Goal: Task Accomplishment & Management: Manage account settings

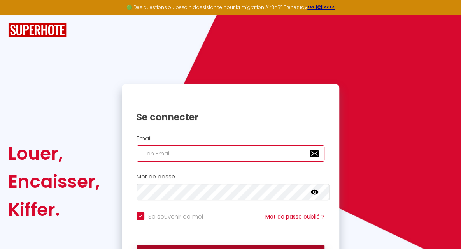
type input "[EMAIL_ADDRESS][DOMAIN_NAME]"
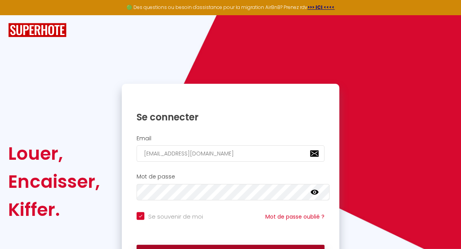
checkbox input "true"
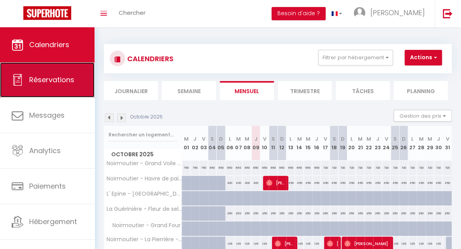
click at [60, 80] on span "Réservations" at bounding box center [51, 80] width 45 height 10
select select "not_cancelled"
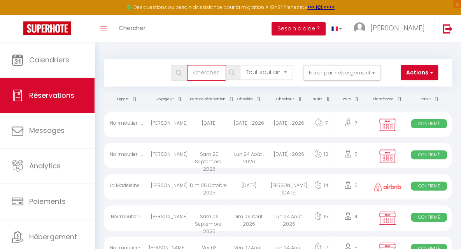
click at [218, 72] on input "text" at bounding box center [206, 73] width 39 height 16
type input "corb"
select select
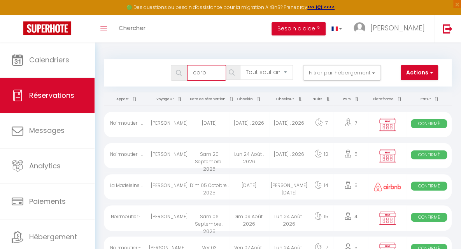
select select
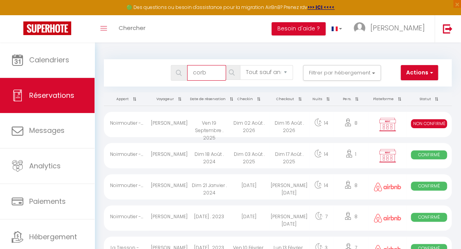
type input "corb"
click at [246, 128] on div "Dim 02 Août . 2026" at bounding box center [249, 124] width 40 height 25
select select "KO"
select select "0"
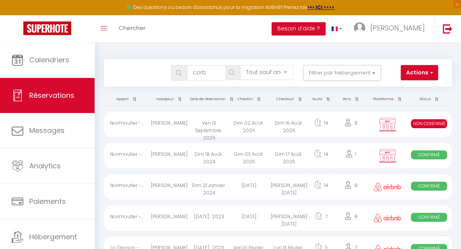
select select "0"
select select "1"
select select
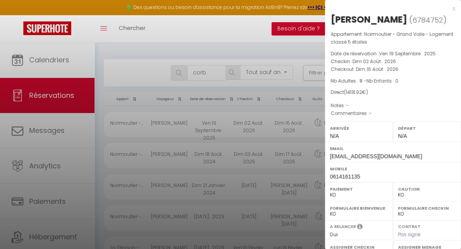
scroll to position [132, 0]
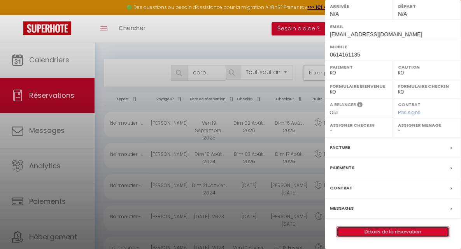
click at [398, 232] on link "Détails de la réservation" at bounding box center [393, 231] width 112 height 10
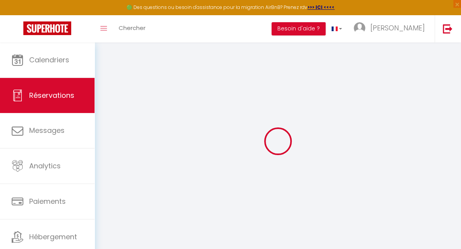
select select
select select "14"
checkbox input "false"
select select
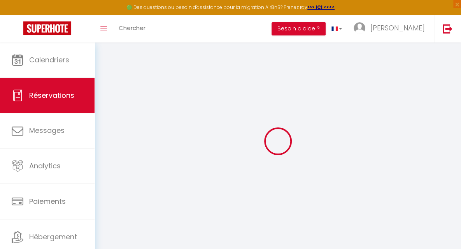
select select
checkbox input "false"
select select
checkbox input "false"
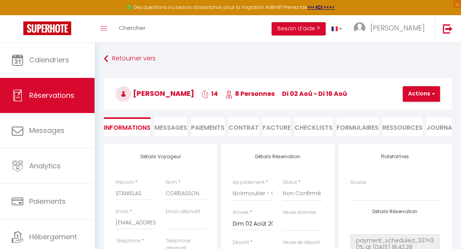
type input "450"
type input "381.92"
select select
checkbox input "false"
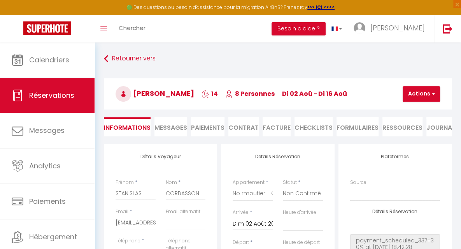
select select
click at [209, 126] on li "Paiements" at bounding box center [207, 126] width 33 height 19
select select
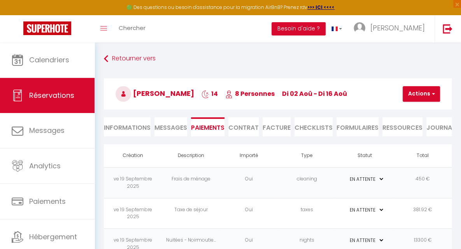
click at [138, 127] on li "Informations" at bounding box center [127, 126] width 47 height 19
select select
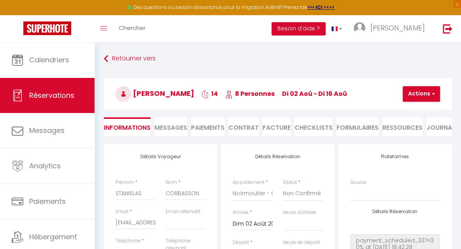
click at [274, 127] on li "Facture" at bounding box center [277, 126] width 28 height 19
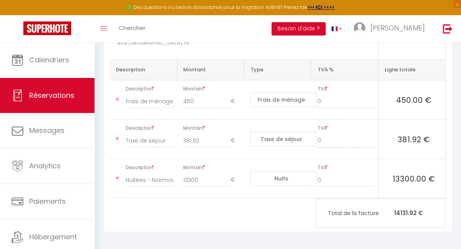
scroll to position [156, 0]
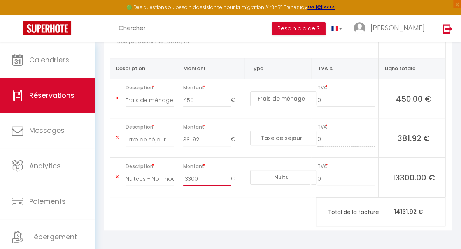
click at [205, 181] on input "13300" at bounding box center [207, 179] width 48 height 14
type input "1"
type input "4239.57"
click at [207, 107] on input "450" at bounding box center [207, 100] width 48 height 14
type input "4"
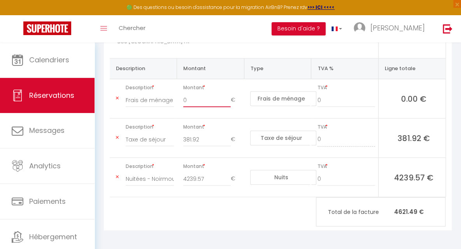
type input "0"
click at [202, 146] on input "381.92" at bounding box center [207, 139] width 48 height 14
type input "3"
type input "0"
click at [126, 186] on input "Nuitées - Noirmoutier - Grand Voile - Logement classé 5 étoiles - STANISLAS COR…" at bounding box center [150, 179] width 48 height 14
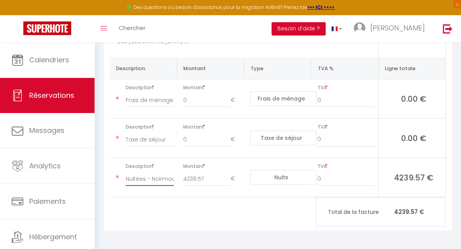
click at [145, 185] on input "Nuitées - Noirmoutier - Grand Voile - Logement classé 5 étoiles - STANISLAS COR…" at bounding box center [150, 179] width 48 height 14
type input "Acompte 30% - Noirmoutier - Grand Voile - Logement classé 5 étoiles - STANISLAS…"
click at [327, 107] on input "0" at bounding box center [347, 100] width 58 height 14
type input "20"
click at [321, 183] on input "0" at bounding box center [347, 179] width 58 height 14
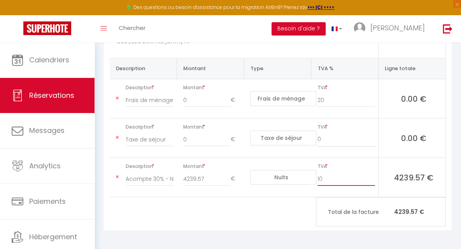
scroll to position [0, 0]
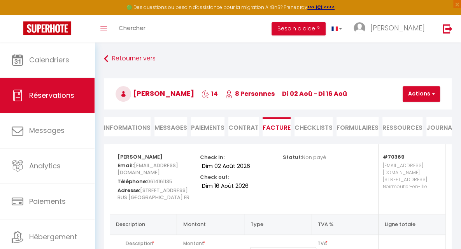
type input "10"
click at [425, 98] on button "Actions" at bounding box center [421, 94] width 37 height 16
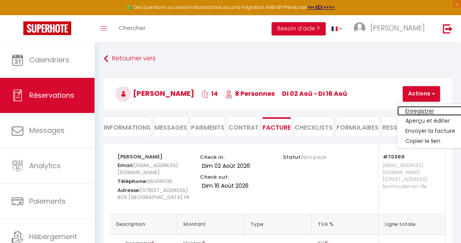
click at [416, 108] on link "Enregistrer" at bounding box center [429, 111] width 65 height 10
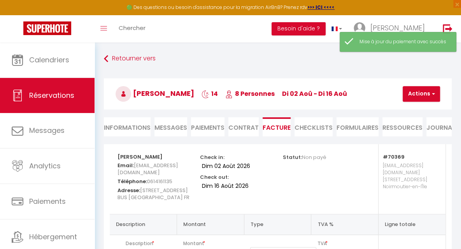
click at [202, 125] on li "Paiements" at bounding box center [207, 126] width 33 height 19
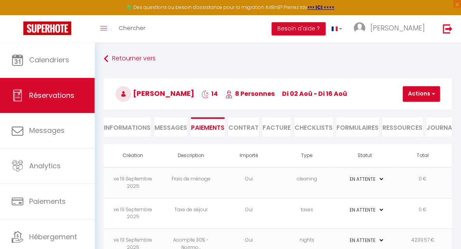
click at [358, 236] on select "PAYÉ EN ATTENTE" at bounding box center [365, 239] width 39 height 7
select select "1"
click at [346, 236] on select "PAYÉ EN ATTENTE" at bounding box center [365, 239] width 39 height 7
select select
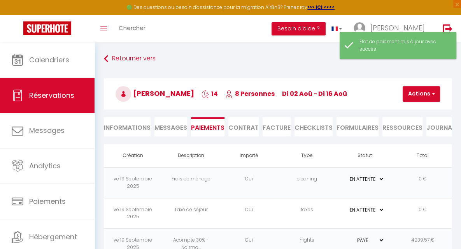
click at [135, 123] on li "Informations" at bounding box center [127, 126] width 47 height 19
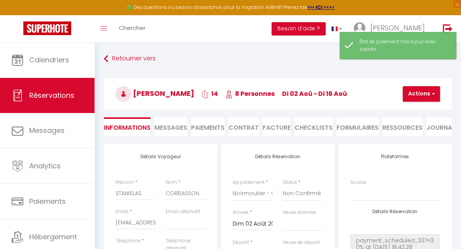
select select
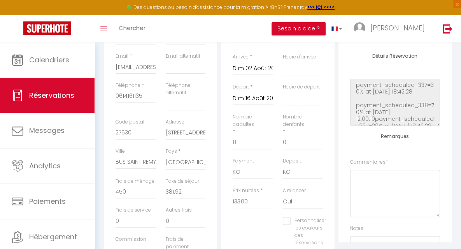
scroll to position [156, 0]
click at [237, 179] on select "OK KO" at bounding box center [253, 171] width 40 height 15
select select "12"
click at [233, 170] on select "OK KO" at bounding box center [253, 171] width 40 height 15
select select
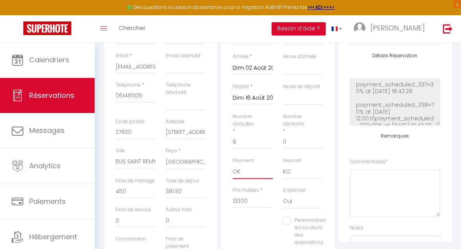
select select
checkbox input "false"
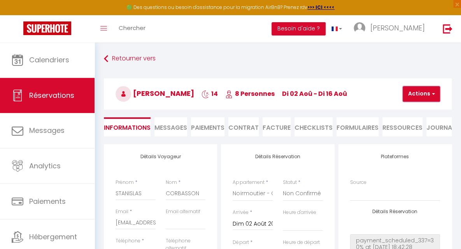
click at [421, 91] on button "Actions" at bounding box center [421, 94] width 37 height 16
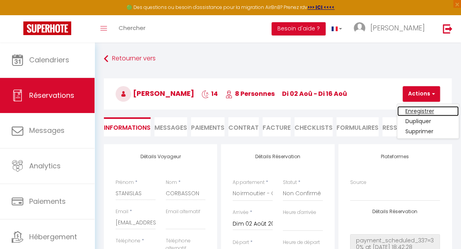
click at [410, 109] on link "Enregistrer" at bounding box center [427, 111] width 61 height 10
select select "not_cancelled"
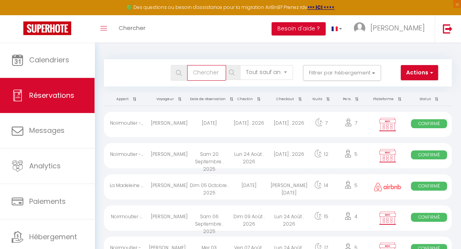
click at [214, 76] on input "text" at bounding box center [206, 73] width 39 height 16
type input "CORB"
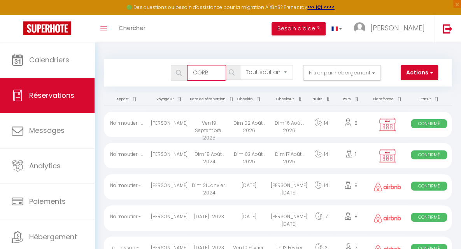
select select
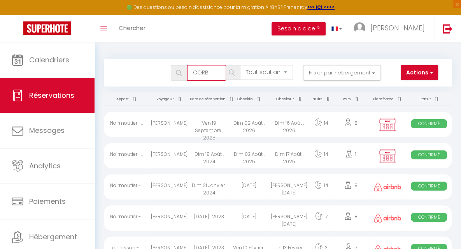
select select
type input "CORB"
click at [275, 121] on div "Dim 16 Août . 2026" at bounding box center [289, 124] width 40 height 25
select select "OK"
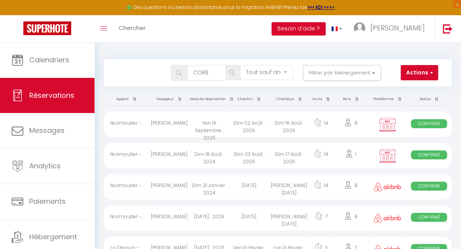
select select "KO"
select select "0"
select select "1"
select select
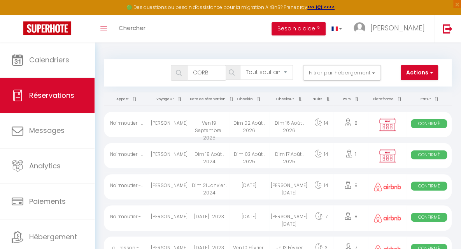
select select
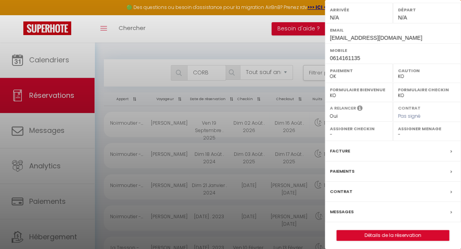
scroll to position [132, 0]
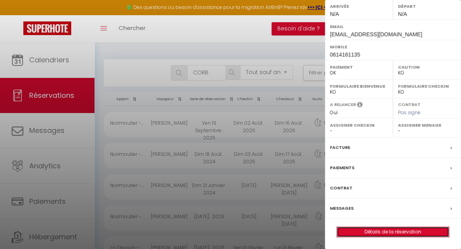
click at [375, 230] on link "Détails de la réservation" at bounding box center [393, 231] width 112 height 10
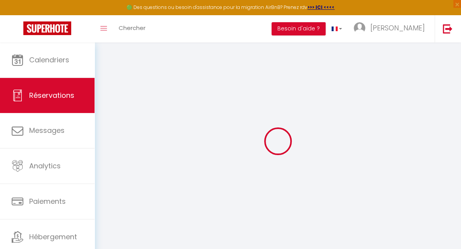
type input "STANISLAS"
type input "CORBASSON"
type input "stanislas.corbasson@95025.notaires.fr"
type input "0614161135"
type input "27630"
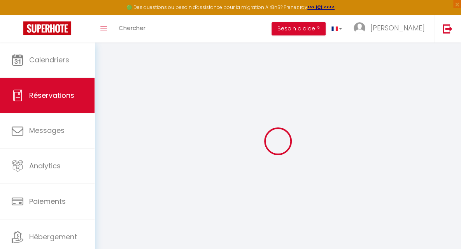
type input "40 ROUTE DE L'abbaye"
type input "BUS SAINT REMY"
select select "FR"
select select "70369"
select select "1"
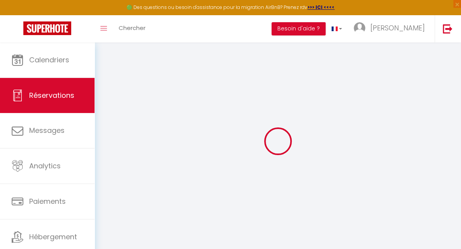
type input "Dim 02 Août 2026"
select select
type input "Dim 16 Août 2026"
select select
type input "8"
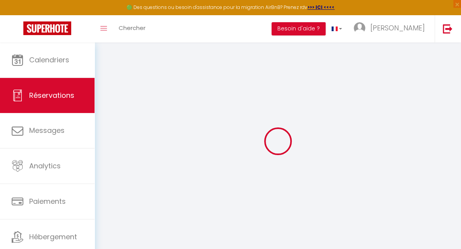
select select "12"
select select
type input "13300"
checkbox input "false"
type input "9892.35"
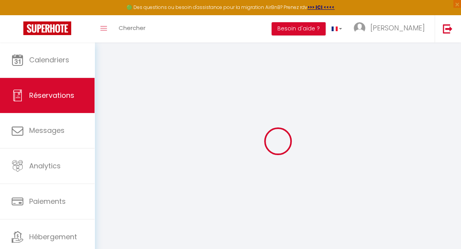
type input "0"
select select
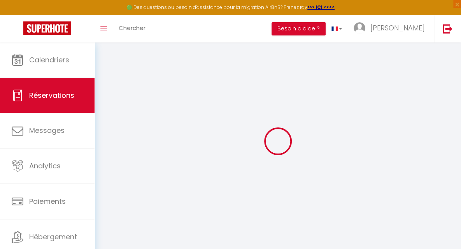
select select "14"
checkbox input "false"
select select
checkbox input "false"
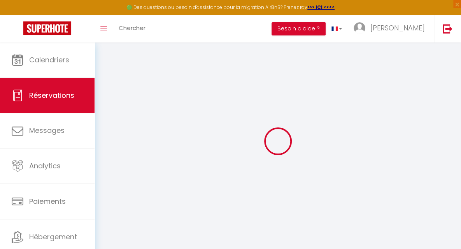
select select
checkbox input "false"
select select
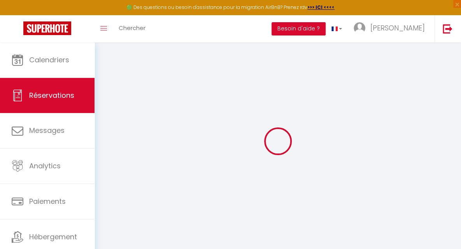
checkbox input "false"
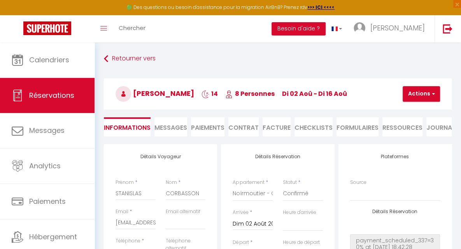
type input "450"
type input "381.92"
select select
checkbox input "false"
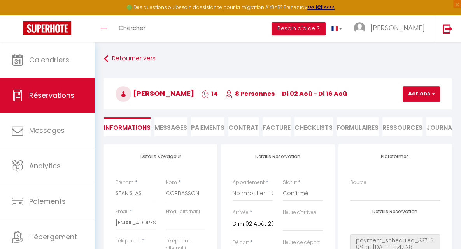
select select
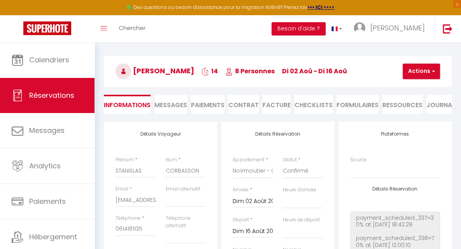
scroll to position [14, 0]
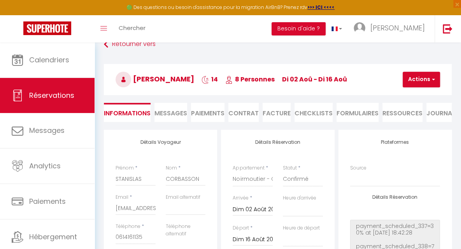
click at [211, 113] on li "Paiements" at bounding box center [207, 112] width 33 height 19
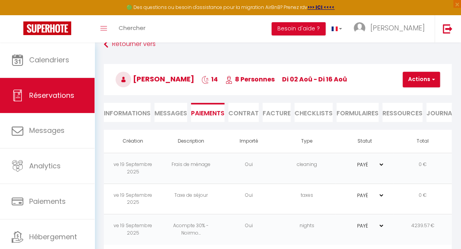
click at [243, 111] on li "Contrat" at bounding box center [243, 112] width 30 height 19
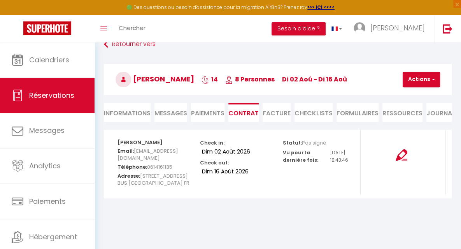
click at [272, 110] on li "Facture" at bounding box center [277, 112] width 28 height 19
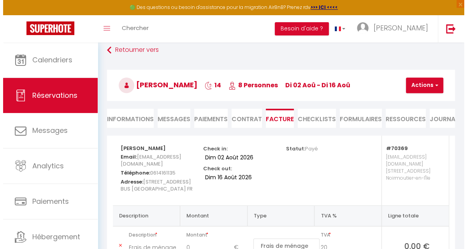
scroll to position [7, 0]
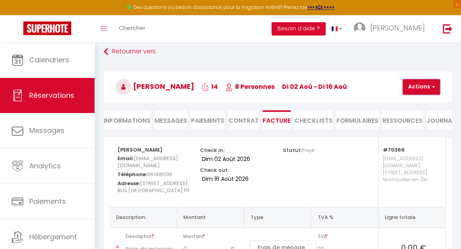
click at [421, 84] on button "Actions" at bounding box center [421, 87] width 37 height 16
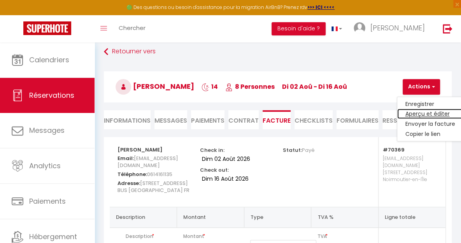
click at [413, 116] on link "Aperçu et éditer" at bounding box center [429, 114] width 65 height 10
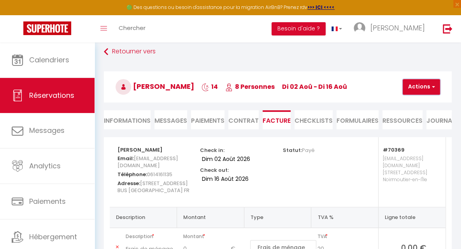
click at [416, 88] on button "Actions" at bounding box center [421, 87] width 37 height 16
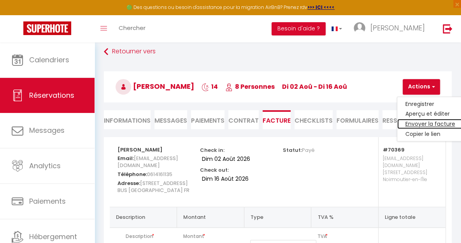
click at [417, 123] on link "Envoyer la facture" at bounding box center [429, 124] width 65 height 10
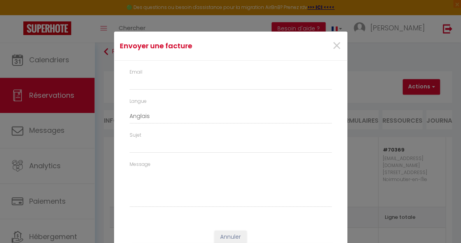
type input "stanislas.corbasson@95025.notaires.fr"
select select "fr"
type input "Votre facture 6784752 - Noirmoutier - Grand Voile - Logement classé 5 étoiles"
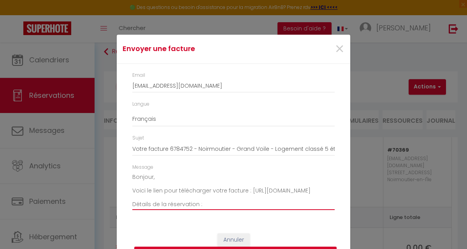
click at [149, 175] on textarea "Bonjour, Voici le lien pour télécharger votre facture : https://superhote.com/a…" at bounding box center [233, 190] width 202 height 39
click at [250, 188] on textarea "Bonjour Monsieur Corbasson, Voici le lien pour télécharger votre facture : http…" at bounding box center [233, 190] width 202 height 39
click at [221, 190] on textarea "Bonjour Monsieur Corbasson, Voici le lien pour télécharger votre facture : http…" at bounding box center [233, 190] width 202 height 39
click at [234, 191] on textarea "Bonjour Monsieur Corbasson, Voici le lien pour télécharger la facture : https:/…" at bounding box center [233, 190] width 202 height 39
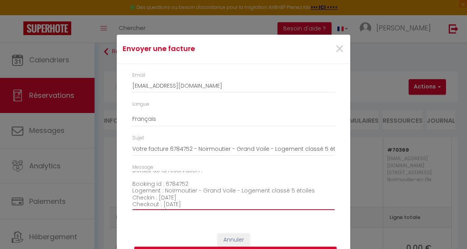
drag, startPoint x: 190, startPoint y: 205, endPoint x: 128, endPoint y: 183, distance: 66.0
click at [128, 183] on div "Message Bonjour Monsieur Corbasson, Voici le lien pour télécharger la facture d…" at bounding box center [233, 190] width 212 height 54
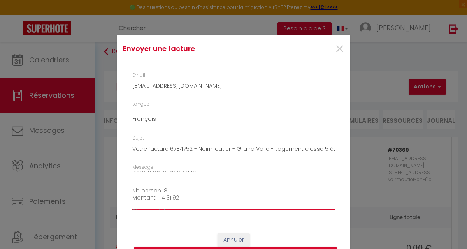
drag, startPoint x: 180, startPoint y: 197, endPoint x: 129, endPoint y: 189, distance: 51.2
click at [132, 189] on textarea "Bonjour Monsieur Corbasson, Voici le lien pour télécharger la facture d'acompte…" at bounding box center [233, 190] width 202 height 39
drag, startPoint x: 130, startPoint y: 185, endPoint x: 207, endPoint y: 185, distance: 77.4
click at [207, 185] on textarea "Bonjour Monsieur Corbasson, Voici le lien pour télécharger la facture d'acompte…" at bounding box center [233, 190] width 202 height 39
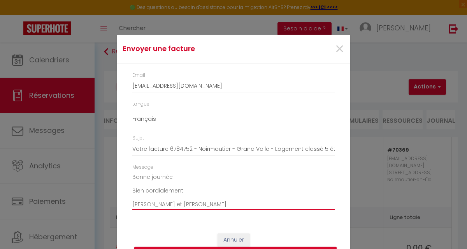
scroll to position [47, 0]
type textarea "Bonjour Monsieur Corbasson, Voici le lien pour télécharger la facture d'acompte…"
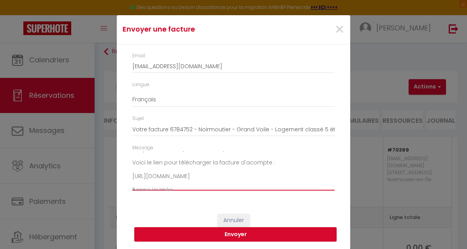
scroll to position [0, 0]
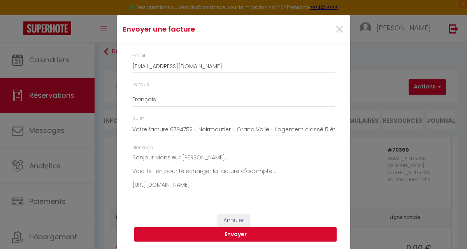
click at [230, 232] on button "Envoyer" at bounding box center [235, 234] width 202 height 15
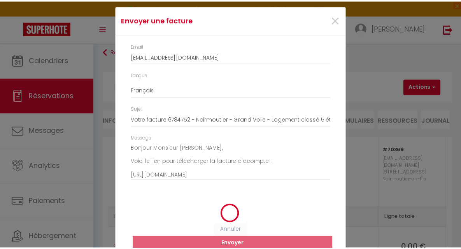
scroll to position [10, 0]
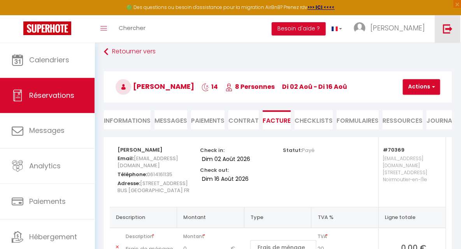
click at [444, 30] on img at bounding box center [448, 29] width 10 height 10
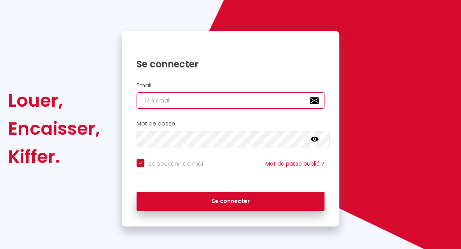
type input "[EMAIL_ADDRESS][DOMAIN_NAME]"
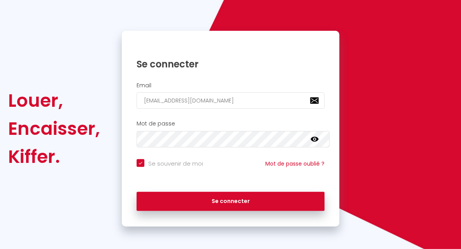
checkbox input "true"
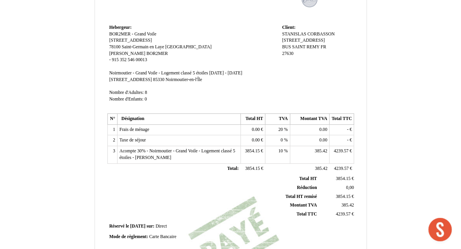
scroll to position [88, 0]
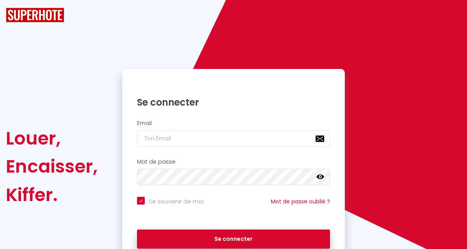
checkbox input "true"
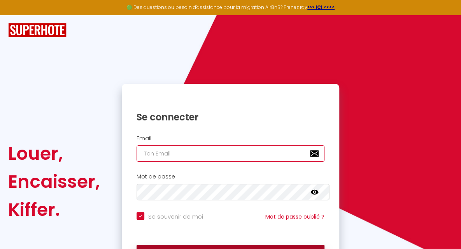
type input "[EMAIL_ADDRESS][DOMAIN_NAME]"
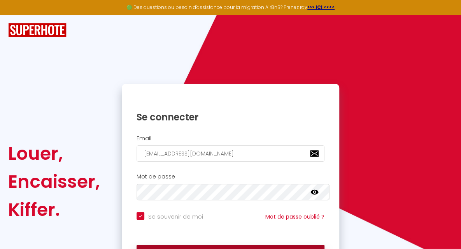
checkbox input "true"
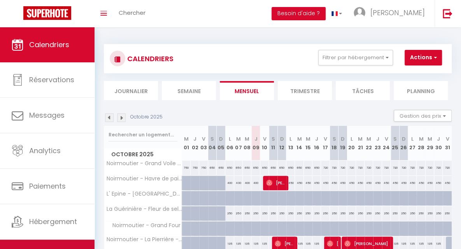
scroll to position [24, 0]
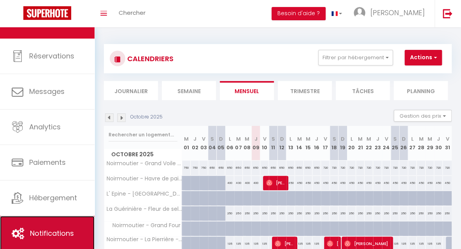
click at [58, 230] on span "Notifications" at bounding box center [52, 233] width 44 height 10
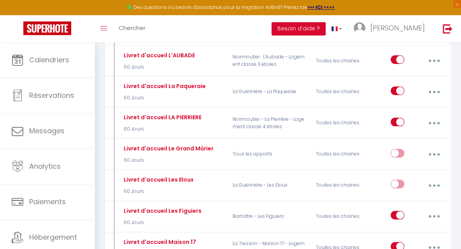
scroll to position [1419, 0]
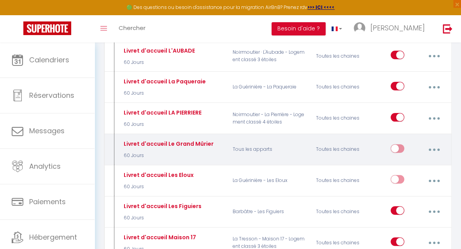
click at [436, 142] on button "button" at bounding box center [434, 149] width 21 height 15
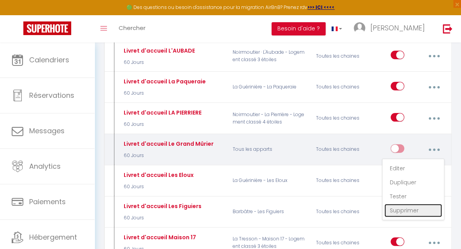
click at [410, 204] on link "Supprimer" at bounding box center [413, 210] width 58 height 13
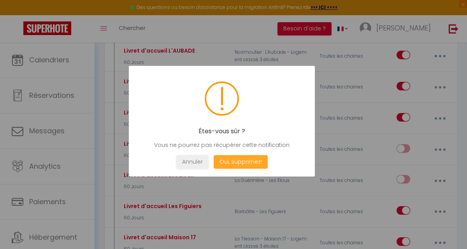
click at [254, 163] on button "Oui, supprimez!" at bounding box center [241, 162] width 54 height 14
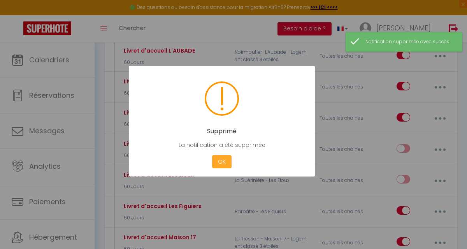
checkbox input "true"
checkbox input "false"
checkbox input "true"
checkbox input "false"
checkbox input "true"
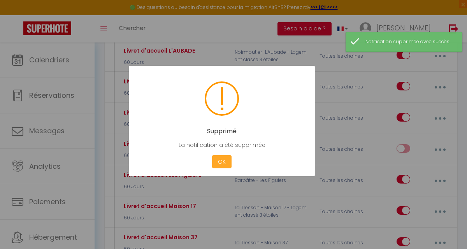
click at [223, 160] on button "OK" at bounding box center [221, 162] width 19 height 14
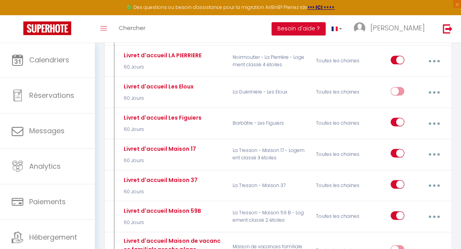
scroll to position [1500, 0]
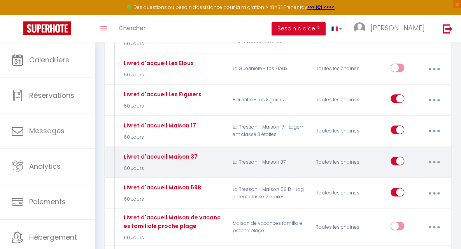
click at [392, 156] on input "checkbox" at bounding box center [398, 162] width 14 height 12
checkbox input "false"
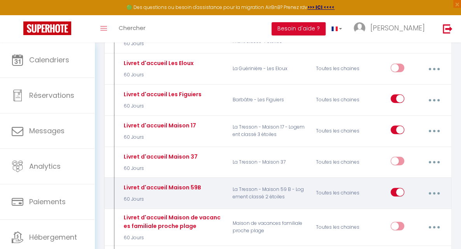
click at [395, 188] on input "checkbox" at bounding box center [398, 194] width 14 height 12
checkbox input "false"
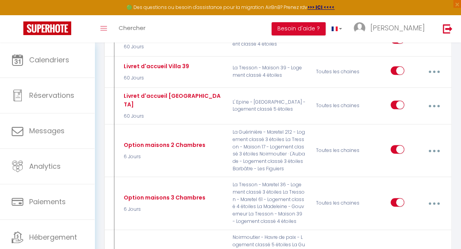
scroll to position [1796, 0]
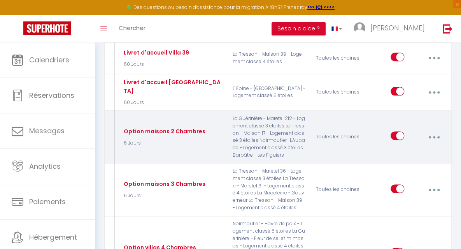
click at [432, 129] on button "button" at bounding box center [434, 136] width 21 height 15
click at [396, 149] on link "Editer" at bounding box center [413, 155] width 58 height 13
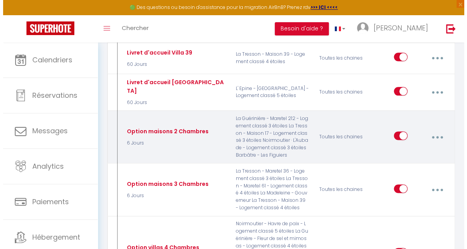
scroll to position [1788, 0]
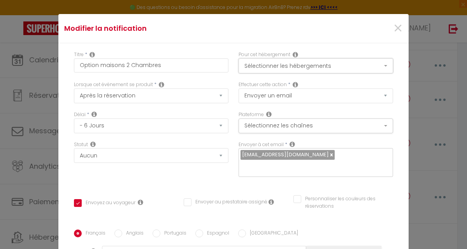
click at [381, 63] on button "Sélectionner les hébergements" at bounding box center [316, 65] width 154 height 15
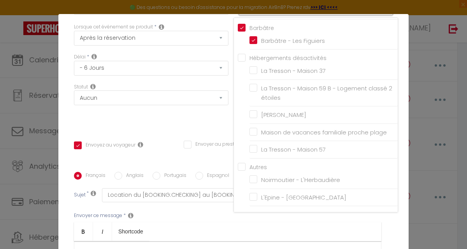
scroll to position [0, 0]
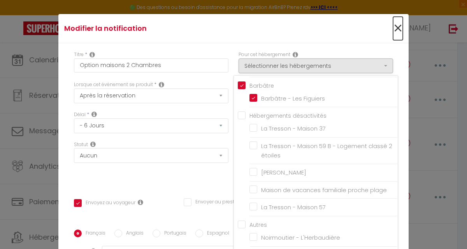
click at [393, 31] on span "×" at bounding box center [398, 28] width 10 height 23
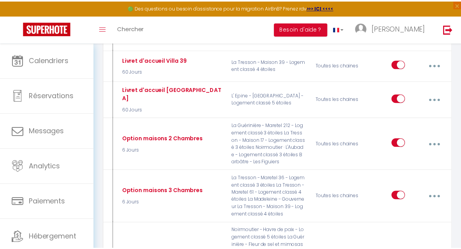
scroll to position [1796, 0]
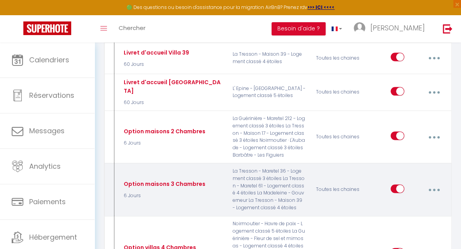
click at [432, 182] on button "button" at bounding box center [434, 189] width 21 height 15
click at [398, 202] on link "Editer" at bounding box center [413, 208] width 58 height 13
type input "Option maisons 3 Chambres"
checkbox input "true"
checkbox input "false"
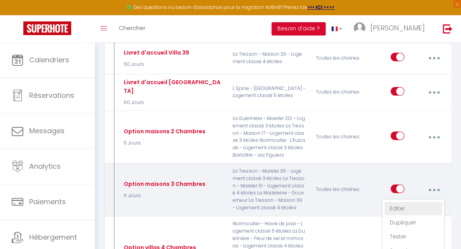
checkbox input "false"
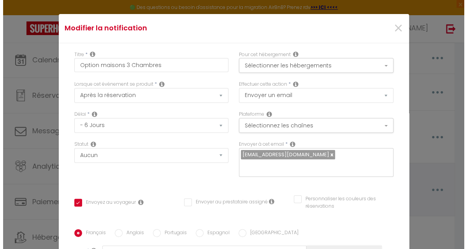
scroll to position [1788, 0]
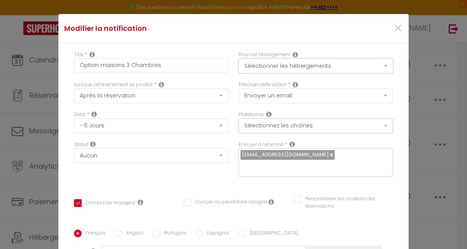
click at [377, 66] on button "Sélectionner les hébergements" at bounding box center [316, 65] width 154 height 15
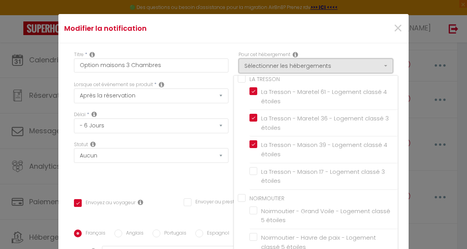
scroll to position [0, 0]
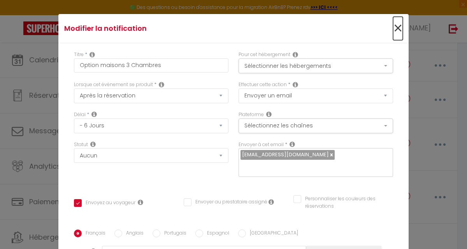
click at [393, 26] on span "×" at bounding box center [398, 28] width 10 height 23
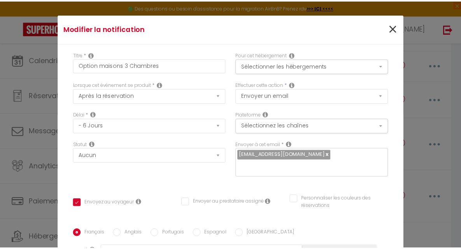
scroll to position [1796, 0]
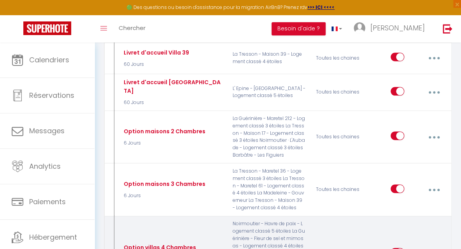
click at [435, 248] on icon "button" at bounding box center [434, 253] width 2 height 2
type input "Option villas 4 Chambres"
checkbox input "true"
checkbox input "false"
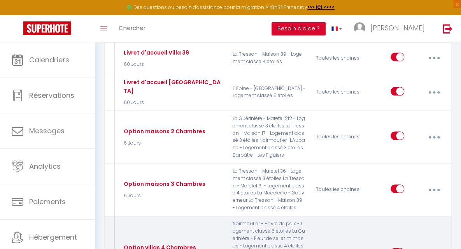
checkbox input "false"
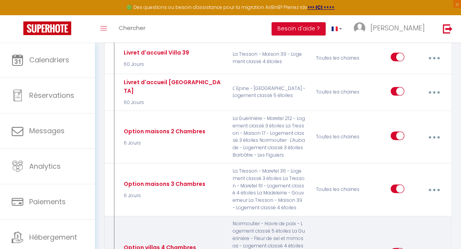
checkbox input "false"
checkbox input "true"
checkbox input "false"
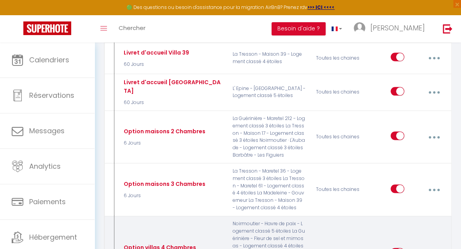
checkbox input "true"
checkbox input "false"
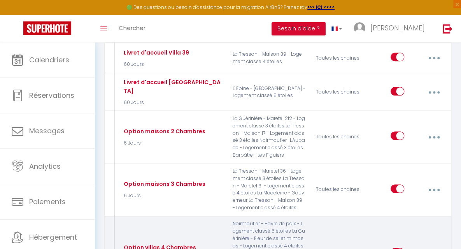
checkbox input "false"
checkbox input "true"
checkbox input "false"
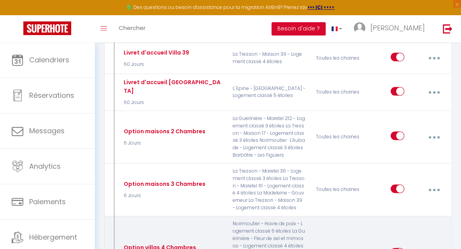
checkbox input "false"
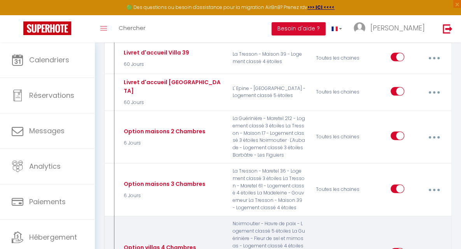
checkbox input "false"
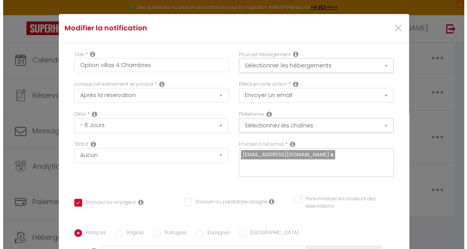
scroll to position [1788, 0]
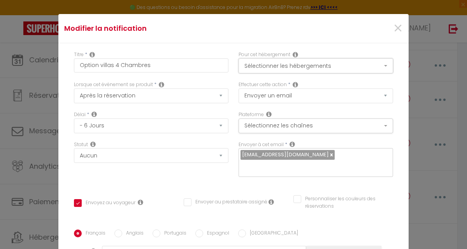
click at [377, 68] on button "Sélectionner les hébergements" at bounding box center [316, 65] width 154 height 15
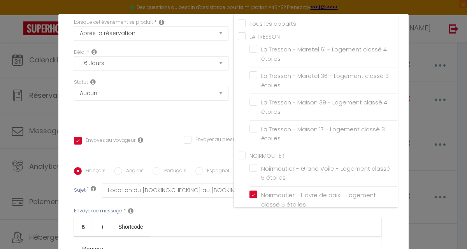
scroll to position [0, 0]
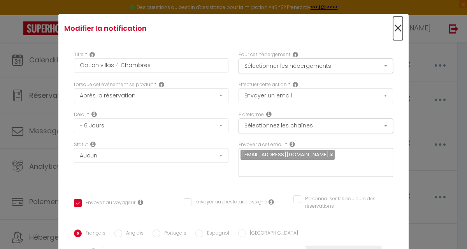
click at [393, 30] on span "×" at bounding box center [398, 28] width 10 height 23
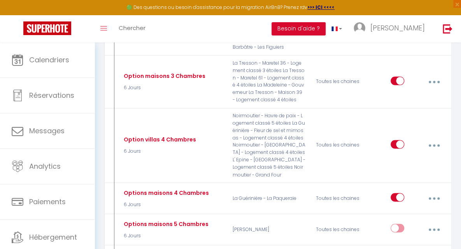
scroll to position [1913, 0]
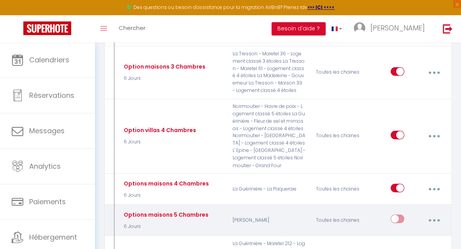
click at [427, 212] on button "button" at bounding box center [434, 219] width 21 height 15
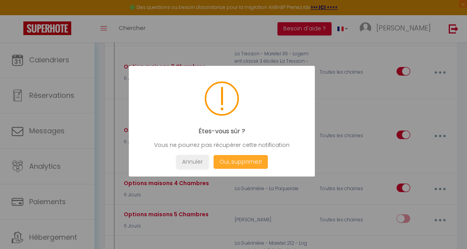
click at [251, 159] on button "Oui, supprimez!" at bounding box center [241, 162] width 54 height 14
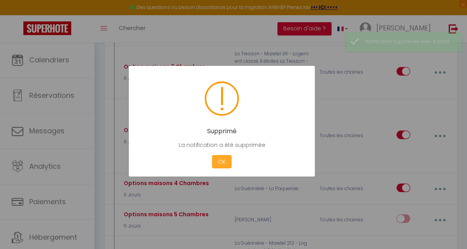
checkbox input "false"
checkbox input "true"
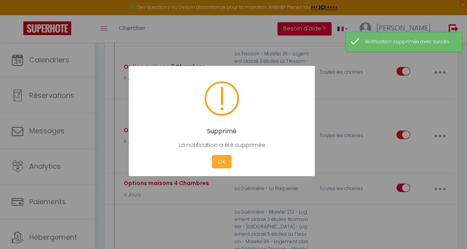
click at [223, 163] on button "OK" at bounding box center [221, 162] width 19 height 14
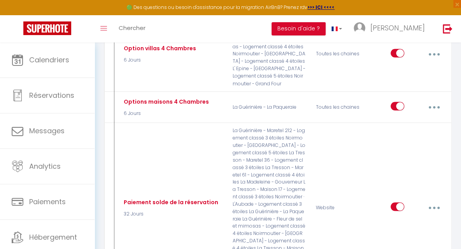
scroll to position [1989, 0]
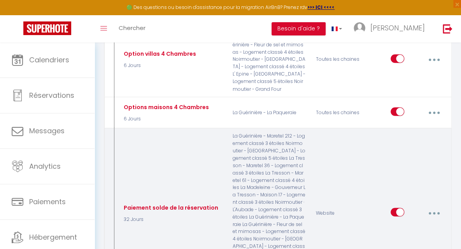
click at [433, 205] on button "button" at bounding box center [434, 212] width 21 height 15
click at [398, 225] on link "Editer" at bounding box center [413, 231] width 58 height 13
type input "Paiement solde de la réservation"
select select "32 Jours"
select select
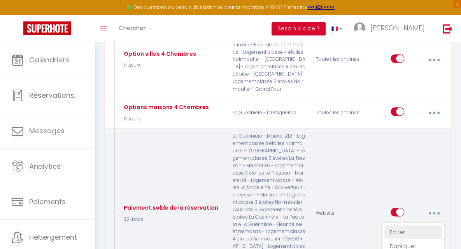
checkbox input "true"
checkbox input "false"
radio input "true"
type input "Location du [BOOKING:CHECKING] au [BOOKING:CHECKOUT] : Paiement du solde"
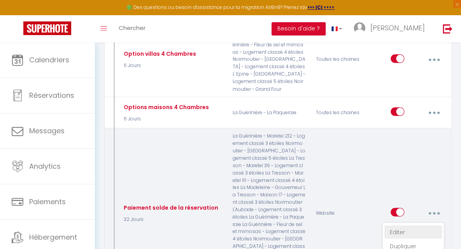
checkbox input "true"
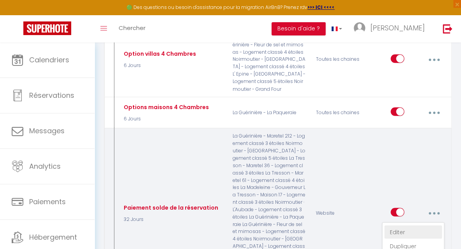
checkbox input "false"
checkbox input "true"
checkbox input "false"
checkbox input "true"
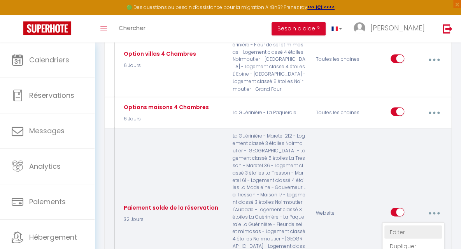
checkbox input "true"
checkbox input "false"
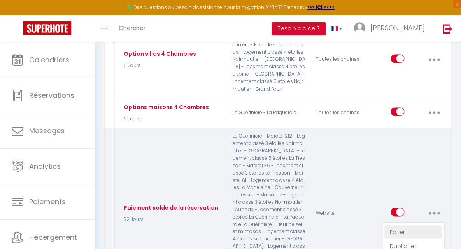
checkbox input "false"
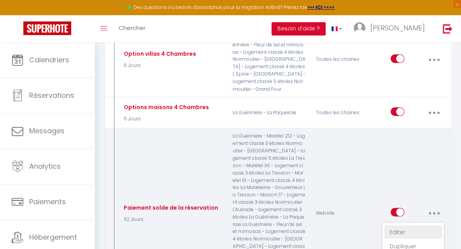
checkbox input "false"
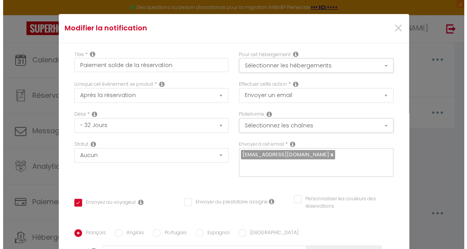
scroll to position [1978, 0]
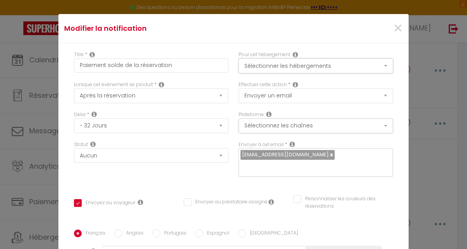
click at [377, 66] on button "Sélectionner les hébergements" at bounding box center [316, 65] width 154 height 15
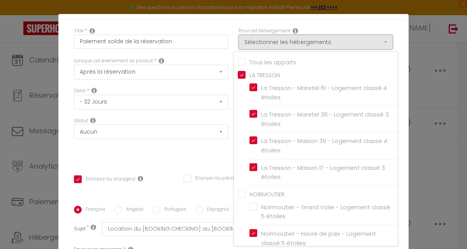
scroll to position [28, 0]
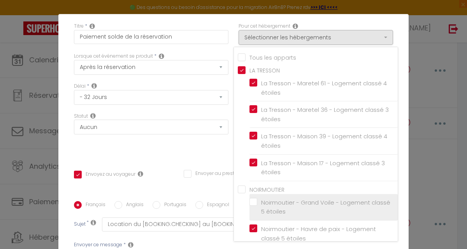
click at [257, 199] on label "Noirmoutier - Grand Voile - Logement classé 5 étoiles" at bounding box center [324, 207] width 135 height 18
click at [249, 203] on input "Noirmoutier - Grand Voile - Logement classé 5 étoiles" at bounding box center [323, 207] width 148 height 8
checkbox input "true"
checkbox input "false"
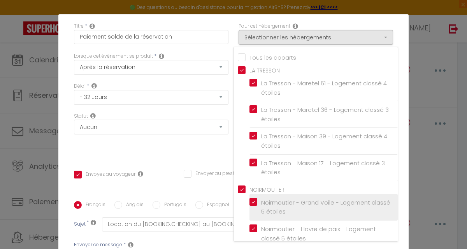
checkbox input "false"
checkbox input "true"
checkbox input "false"
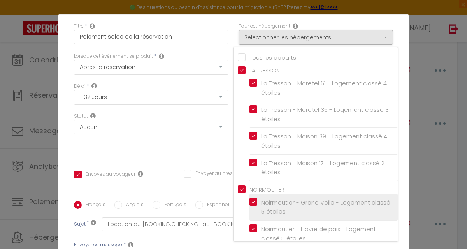
checkbox input "false"
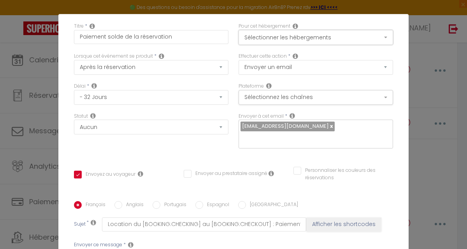
click at [379, 39] on button "Sélectionner les hébergements" at bounding box center [316, 37] width 154 height 15
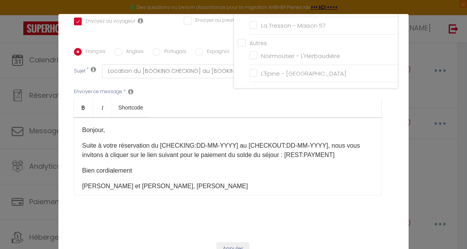
scroll to position [184, 0]
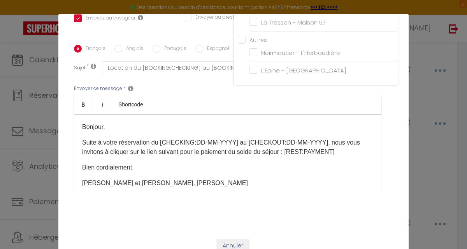
checkbox input "true"
checkbox input "false"
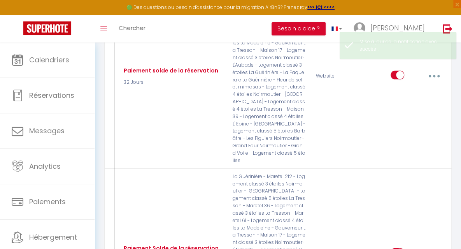
scroll to position [2170, 0]
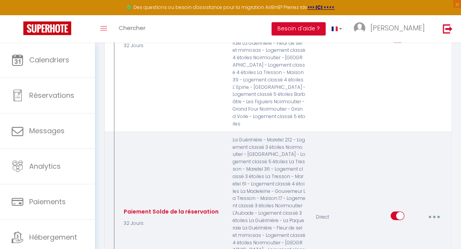
click at [431, 209] on button "button" at bounding box center [434, 216] width 21 height 15
click at [399, 229] on link "Editer" at bounding box center [413, 235] width 58 height 13
type input "Paiement Solde de la réservation"
select select "32 Jours"
select select
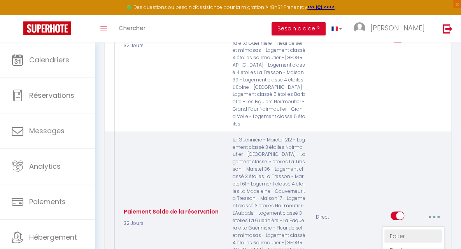
checkbox input "true"
checkbox input "false"
radio input "true"
type input "Location du [BOOKING:CHECKING] au [BOOKING:CHECKOUT] : Paiement du solde"
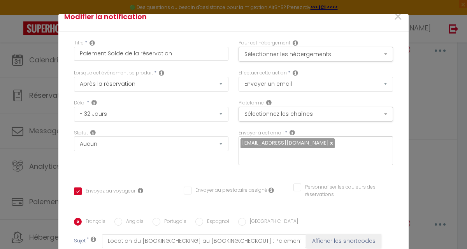
scroll to position [0, 0]
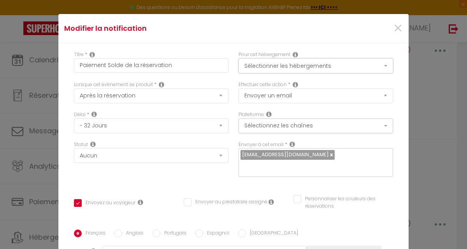
click at [378, 65] on button "Sélectionner les hébergements" at bounding box center [316, 65] width 154 height 15
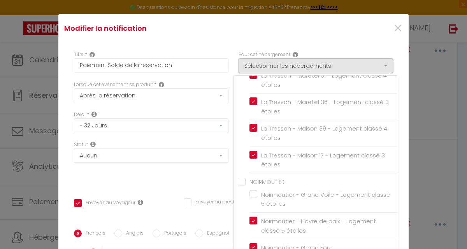
scroll to position [37, 0]
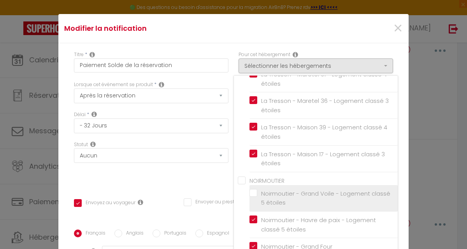
click at [257, 191] on label "Noirmoutier - Grand Voile - Logement classé 5 étoiles" at bounding box center [324, 198] width 135 height 18
click at [249, 194] on input "Noirmoutier - Grand Voile - Logement classé 5 étoiles" at bounding box center [323, 198] width 148 height 8
checkbox input "true"
checkbox input "false"
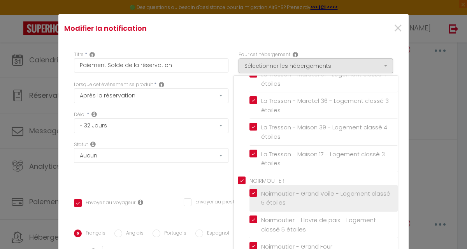
checkbox input "false"
checkbox input "true"
checkbox input "false"
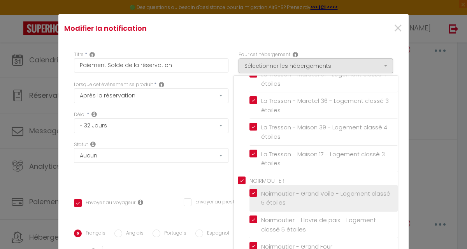
checkbox input "false"
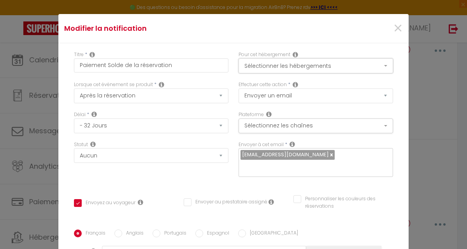
click at [375, 65] on button "Sélectionner les hébergements" at bounding box center [316, 65] width 154 height 15
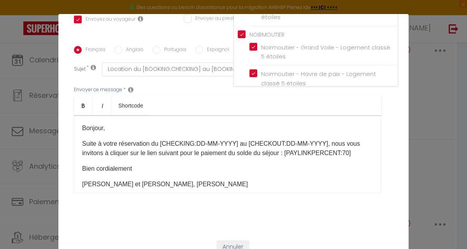
scroll to position [184, 0]
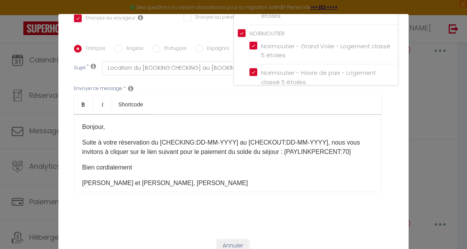
checkbox input "true"
checkbox input "false"
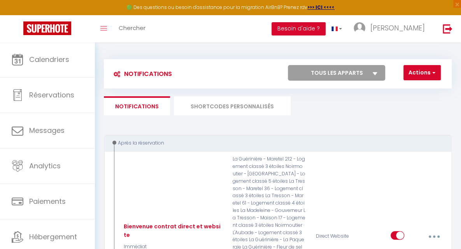
scroll to position [0, 0]
click at [448, 28] on img at bounding box center [448, 29] width 10 height 10
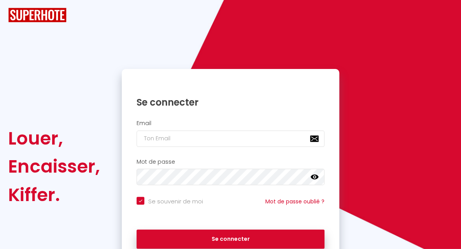
checkbox input "true"
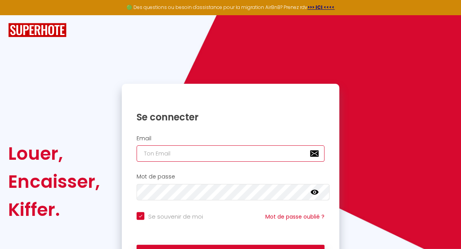
type input "[EMAIL_ADDRESS][DOMAIN_NAME]"
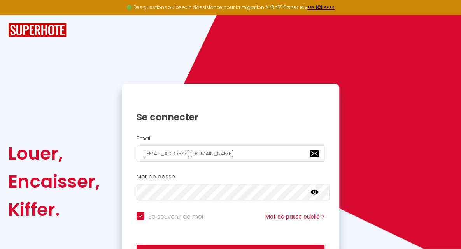
checkbox input "true"
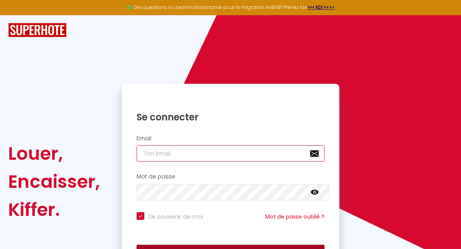
type input "[EMAIL_ADDRESS][DOMAIN_NAME]"
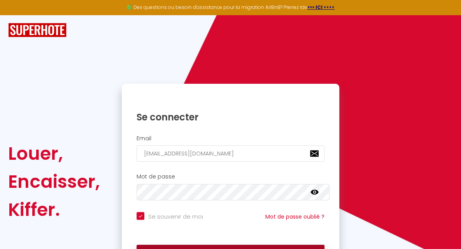
checkbox input "true"
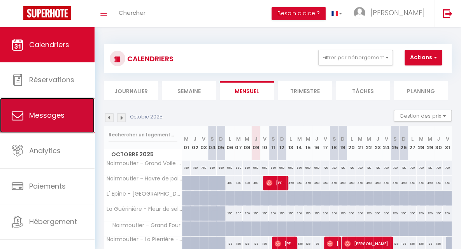
click at [57, 112] on span "Messages" at bounding box center [46, 115] width 35 height 10
select select "message"
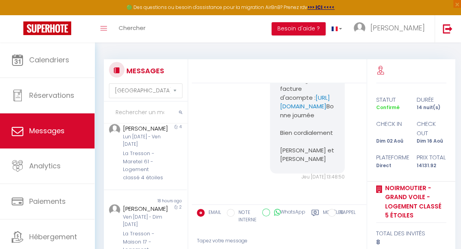
scroll to position [575, 0]
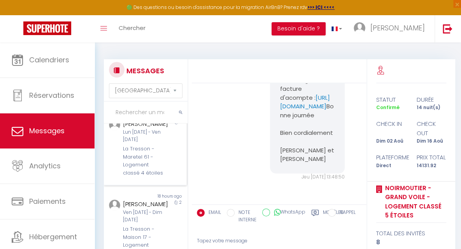
click at [140, 177] on div "La Tresson - Maretel 61 - Logement classé 4 étoiles" at bounding box center [144, 161] width 43 height 32
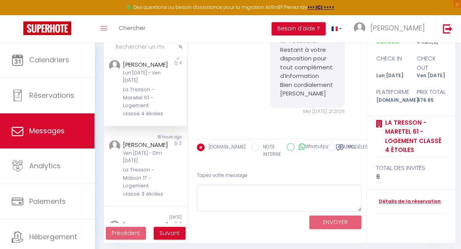
scroll to position [68, 0]
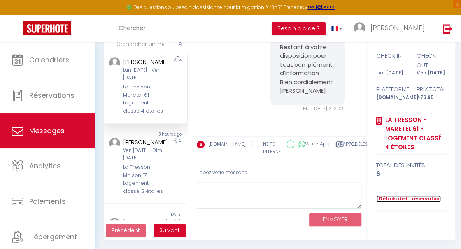
click at [428, 197] on link "Détails de la réservation" at bounding box center [408, 198] width 65 height 7
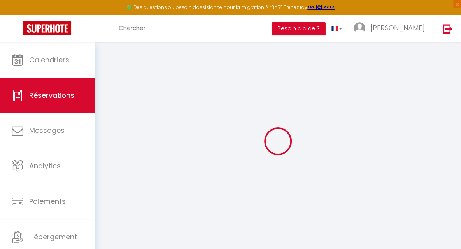
select select
checkbox input "false"
select select
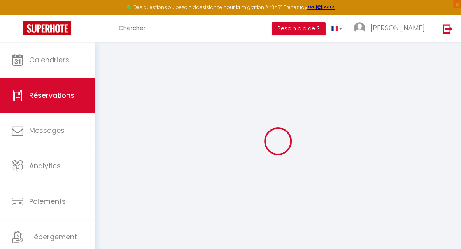
checkbox input "false"
select select
checkbox input "false"
type textarea "** THIS RESERVATION HAS BEEN PRE-PAID ** Reservation has a cancellation grace p…"
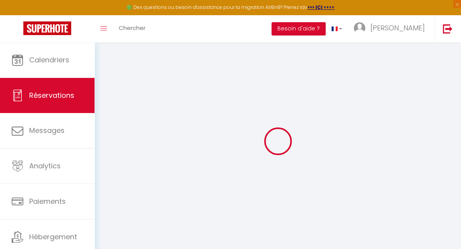
type input "12.65"
select select
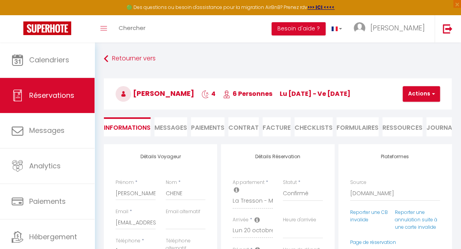
checkbox input "false"
select select
click at [172, 126] on span "Messages" at bounding box center [170, 127] width 33 height 9
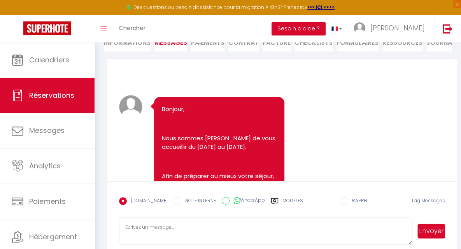
scroll to position [194, 0]
click at [445, 29] on img at bounding box center [448, 29] width 10 height 10
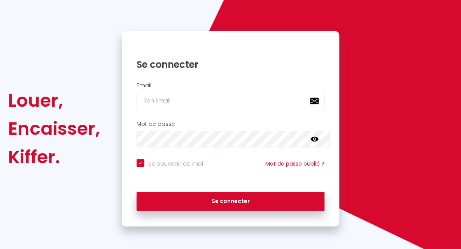
checkbox input "true"
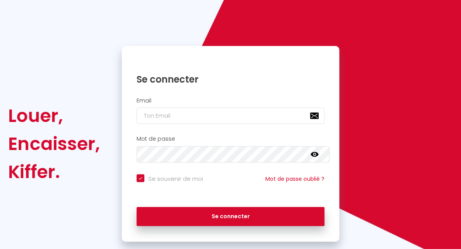
scroll to position [53, 0]
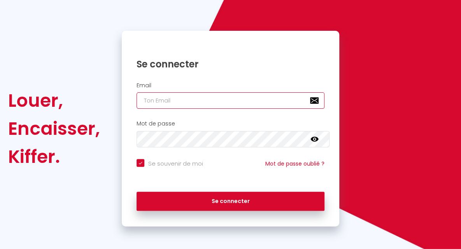
type input "[EMAIL_ADDRESS][DOMAIN_NAME]"
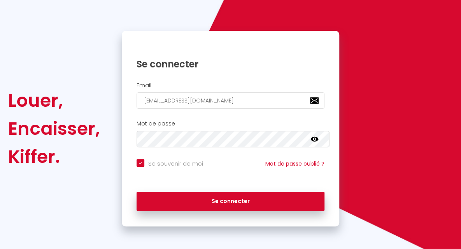
checkbox input "true"
